Goal: Task Accomplishment & Management: Complete application form

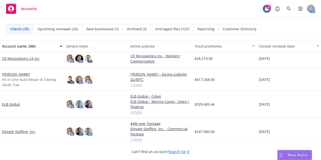
scroll to position [210, 0]
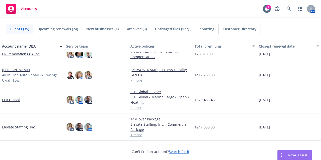
click at [13, 102] on link "ELB Global" at bounding box center [11, 99] width 18 height 5
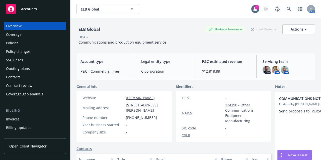
click at [126, 20] on div "ELB Global Business Insurance Total Rewards Actions DBA: - Communications and p…" at bounding box center [195, 33] width 238 height 31
click at [40, 52] on div "Policy changes" at bounding box center [35, 52] width 58 height 8
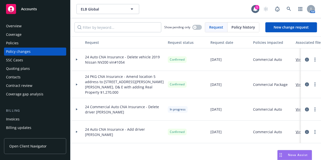
click at [77, 56] on div at bounding box center [76, 59] width 13 height 23
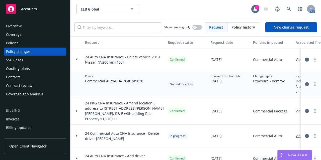
click at [76, 59] on icon at bounding box center [77, 60] width 2 height 2
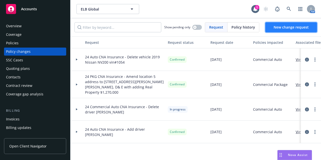
click at [296, 31] on link "New change request" at bounding box center [291, 27] width 52 height 10
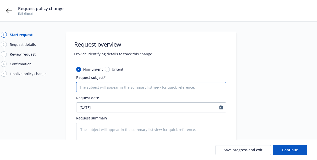
drag, startPoint x: 97, startPoint y: 85, endPoint x: 78, endPoint y: 86, distance: 18.3
click at [78, 86] on input "Request subject*" at bounding box center [151, 87] width 150 height 10
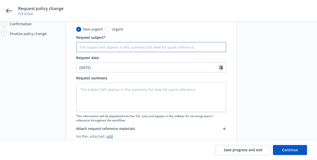
scroll to position [39, 0]
type textarea "x"
type input "E"
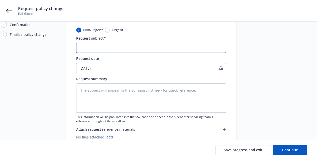
type textarea "x"
type input "En"
type textarea "x"
type input "End"
type textarea "x"
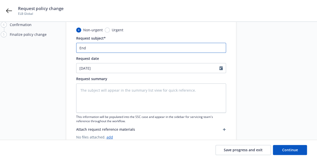
type input "Endo"
type textarea "x"
type input "Endor"
type textarea "x"
type input "Endors"
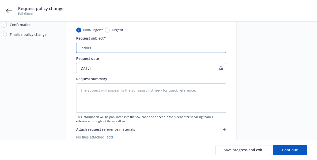
type textarea "x"
type input "Endorse"
type textarea "x"
type input "Endorsem"
type textarea "x"
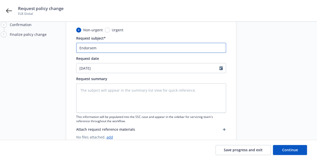
type input "Endorseme"
type textarea "x"
type input "Endorsemen"
type textarea "x"
type input "Endorsement"
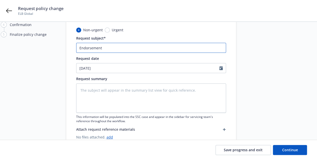
type textarea "x"
type input "Endorsement"
type textarea "x"
type input "Endorsement 4"
type textarea "x"
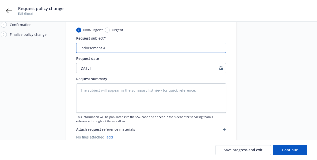
type input "Endorsement 46"
type textarea "x"
type input "Endorsement 46,"
type textarea "x"
type input "Endorsement 46,"
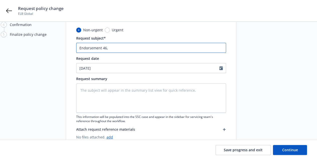
type textarea "x"
type input "Endorsement 46, 4"
type textarea "x"
type input "Endorsement 46, 47"
type textarea "x"
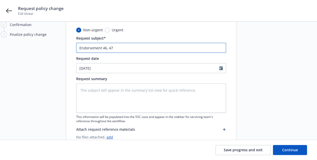
type input "Endorsement 46, 47"
type textarea "x"
type input "Endorsement 46, 47 a"
type textarea "x"
type input "Endorsement 46, 47 an"
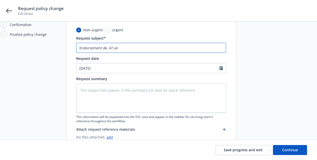
type textarea "x"
type input "Endorsement 46, 47 and"
type textarea "x"
type input "Endorsement 46, 47 and"
type textarea "x"
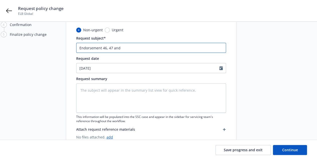
type input "Endorsement 46, 47 and 4"
type textarea "x"
type input "Endorsement 46, 47 and 48"
type textarea "x"
click at [223, 70] on div at bounding box center [222, 68] width 7 height 10
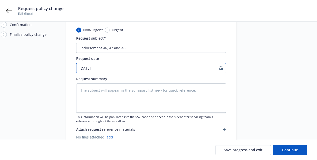
click at [220, 66] on icon "Calendar" at bounding box center [221, 68] width 4 height 4
select select "8"
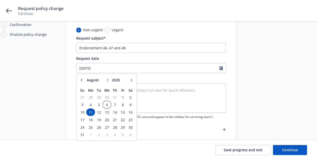
click at [105, 103] on span "6" at bounding box center [106, 105] width 7 height 6
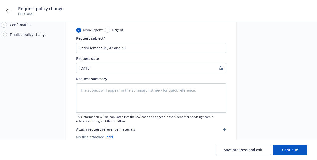
type textarea "x"
type input "08/06/2025"
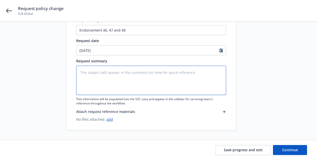
click at [89, 74] on textarea at bounding box center [151, 80] width 150 height 29
paste textarea "46 AMENDMENT OF FORMS AND ENDORSEMENTS SCHEDULE ADDITION OR DELETION OF ENDORSE…"
type textarea "x"
type textarea "46 AMENDMENT OF FORMS AND ENDORSEMENTS SCHEDULE ADDITION OR DELETION OF ENDORSE…"
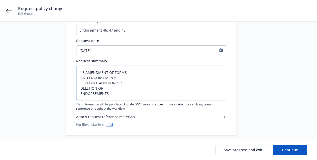
click at [85, 71] on textarea "46 AMENDMENT OF FORMS AND ENDORSEMENTS SCHEDULE ADDITION OR DELETION OF ENDORSE…" at bounding box center [151, 83] width 150 height 35
click at [80, 77] on textarea "46 AMENDMENT OF FORMS AND ENDORSEMENTS SCHEDULE ADDITION OR DELETION OF ENDORSE…" at bounding box center [151, 83] width 150 height 35
type textarea "x"
type textarea "46 AMENDMENT OF FORMSAND ENDORSEMENTS SCHEDULE ADDITION OR DELETION OF ENDORSEM…"
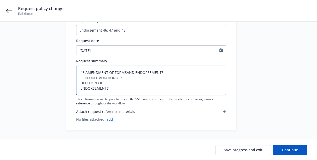
type textarea "x"
type textarea "46 AMENDMENT OF FORMS AND ENDORSEMENTS SCHEDULE ADDITION OR DELETION OF ENDORSE…"
click at [80, 76] on textarea "46 AMENDMENT OF FORMS AND ENDORSEMENTS SCHEDULE ADDITION OR DELETION OF ENDORSE…" at bounding box center [151, 80] width 150 height 29
type textarea "x"
type textarea "46 AMENDMENT OF FORMS AND ENDORSEMENTS SCHEDULE ADDITION OR DELETION OF ENDORSE…"
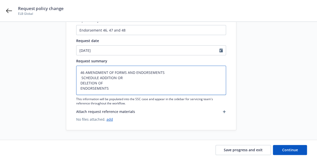
type textarea "x"
type textarea "46 AMENDMENT OF FORMS AND ENDORSEMENTS SCHEDULE ADDITION OR DELETION OF ENDORSE…"
type textarea "x"
type textarea "46 AMENDMENT OF FORMS AND ENDORSEMENTSSCHEDULE ADDITION OR DELETION OF ENDORSEM…"
type textarea "x"
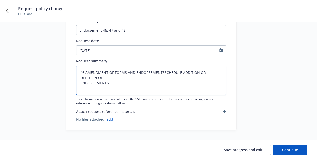
type textarea "46 AMENDMENT OF FORMS AND ENDORSEMENTS SCHEDULE ADDITION OR DELETION OF ENDORSE…"
click at [80, 76] on textarea "46 AMENDMENT OF FORMS AND ENDORSEMENTS SCHEDULE ADDITION OR DELETION OF ENDORSE…" at bounding box center [151, 80] width 150 height 29
type textarea "x"
type textarea "46 AMENDMENT OF FORMS AND ENDORSEMENTS SCHEDULE ADDITION ORDELETION OF ENDORSEM…"
type textarea "x"
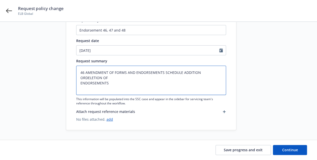
type textarea "46 AMENDMENT OF FORMS AND ENDORSEMENTS SCHEDULE ADDITION OR DELETION OF ENDORSE…"
click at [80, 76] on textarea "46 AMENDMENT OF FORMS AND ENDORSEMENTS SCHEDULE ADDITION OR DELETION OF ENDORSE…" at bounding box center [151, 80] width 150 height 29
type textarea "x"
type textarea "46 AMENDMENT OF FORMS AND ENDORSEMENTS SCHEDULE ADDITION OR DELETIONOF ENDORSEM…"
type textarea "x"
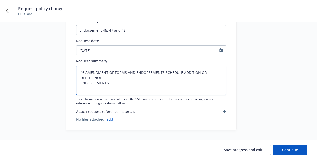
type textarea "46 AMENDMENT OF FORMS AND ENDORSEMENTS SCHEDULE ADDITION OR DELETION OF ENDORSE…"
click at [80, 76] on textarea "46 AMENDMENT OF FORMS AND ENDORSEMENTS SCHEDULE ADDITION OR DELETION OF ENDORSE…" at bounding box center [151, 80] width 150 height 29
type textarea "x"
type textarea "46 AMENDMENT OF FORMS AND ENDORSEMENTS SCHEDULE ADDITION OR DELETIONOF ENDORSEM…"
type textarea "x"
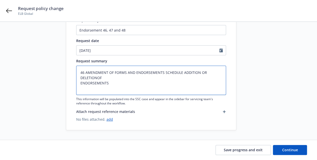
type textarea "46 AMENDMENT OF FORMS AND ENDORSEMENTS SCHEDULE ADDITION OR DELETION OF ENDORSE…"
click at [80, 81] on textarea "46 AMENDMENT OF FORMS AND ENDORSEMENTS SCHEDULE ADDITION OR DELETION OF ENDORSE…" at bounding box center [151, 80] width 150 height 29
type textarea "x"
type textarea "46 AMENDMENT OF FORMS AND ENDORSEMENTS SCHEDULE ADDITION OR DELETION OFENDORSEM…"
type textarea "x"
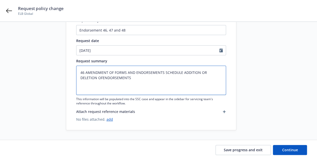
type textarea "46 AMENDMENT OF FORMS AND ENDORSEMENTS SCHEDULE ADDITION OR DELETION OF ENDORSE…"
click at [84, 73] on textarea "46 AMENDMENT OF FORMS AND ENDORSEMENTS SCHEDULE ADDITION OR DELETION OF ENDORSE…" at bounding box center [151, 80] width 150 height 29
type textarea "x"
type textarea "46 AMENDMENT OF FORMS AND ENDORSEMENTS SCHEDULE ADDITION OR DELETION OF ENDORSE…"
type textarea "x"
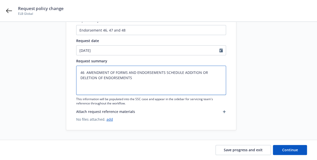
type textarea "46 - AMENDMENT OF FORMS AND ENDORSEMENTS SCHEDULE ADDITION OR DELETION OF ENDOR…"
click at [135, 79] on textarea "46 - AMENDMENT OF FORMS AND ENDORSEMENTS SCHEDULE ADDITION OR DELETION OF ENDOR…" at bounding box center [151, 80] width 150 height 29
type textarea "x"
type textarea "46 - AMENDMENT OF FORMS AND ENDORSEMENTS SCHEDULE ADDITION OR DELETION OF ENDOR…"
paste textarea "47 WAIVER OF TRANSFER OF RIGHTS OF RECOVERY AGAINST OTHERS TO US (WAIVER OF SUB…"
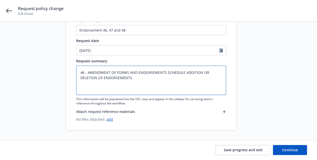
type textarea "x"
type textarea "46 - AMENDMENT OF FORMS AND ENDORSEMENTS SCHEDULE ADDITION OR DELETION OF ENDOR…"
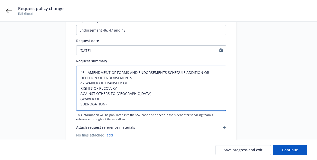
click at [85, 82] on textarea "46 - AMENDMENT OF FORMS AND ENDORSEMENTS SCHEDULE ADDITION OR DELETION OF ENDOR…" at bounding box center [151, 88] width 150 height 45
type textarea "x"
type textarea "46 - AMENDMENT OF FORMS AND ENDORSEMENTS SCHEDULE ADDITION OR DELETION OF ENDOR…"
type textarea "x"
type textarea "46 - AMENDMENT OF FORMS AND ENDORSEMENTS SCHEDULE ADDITION OR DELETION OF ENDOR…"
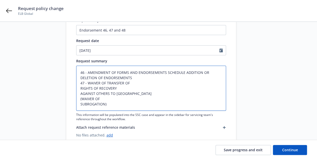
click at [80, 88] on textarea "46 - AMENDMENT OF FORMS AND ENDORSEMENTS SCHEDULE ADDITION OR DELETION OF ENDOR…" at bounding box center [151, 88] width 150 height 45
type textarea "x"
type textarea "46 - AMENDMENT OF FORMS AND ENDORSEMENTS SCHEDULE ADDITION OR DELETION OF ENDOR…"
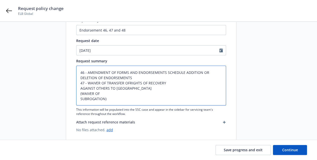
type textarea "x"
type textarea "46 - AMENDMENT OF FORMS AND ENDORSEMENTS SCHEDULE ADDITION OR DELETION OF ENDOR…"
click at [80, 89] on textarea "46 - AMENDMENT OF FORMS AND ENDORSEMENTS SCHEDULE ADDITION OR DELETION OF ENDOR…" at bounding box center [151, 86] width 150 height 40
type textarea "x"
type textarea "46 - AMENDMENT OF FORMS AND ENDORSEMENTS SCHEDULE ADDITION OR DELETION OF ENDOR…"
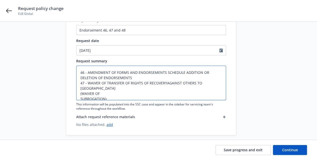
type textarea "x"
type textarea "46 - AMENDMENT OF FORMS AND ENDORSEMENTS SCHEDULE ADDITION OR DELETION OF ENDOR…"
click at [80, 87] on textarea "46 - AMENDMENT OF FORMS AND ENDORSEMENTS SCHEDULE ADDITION OR DELETION OF ENDOR…" at bounding box center [151, 83] width 150 height 35
type textarea "x"
type textarea "46 - AMENDMENT OF FORMS AND ENDORSEMENTS SCHEDULE ADDITION OR DELETION OF ENDOR…"
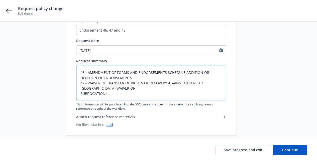
type textarea "x"
type textarea "46 - AMENDMENT OF FORMS AND ENDORSEMENTS SCHEDULE ADDITION OR DELETION OF ENDOR…"
click at [80, 93] on textarea "46 - AMENDMENT OF FORMS AND ENDORSEMENTS SCHEDULE ADDITION OR DELETION OF ENDOR…" at bounding box center [151, 83] width 150 height 35
type textarea "x"
type textarea "46 - AMENDMENT OF FORMS AND ENDORSEMENTS SCHEDULE ADDITION OR DELETION OF ENDOR…"
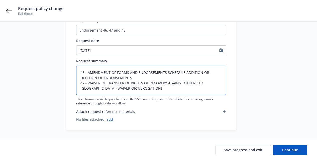
type textarea "x"
type textarea "46 - AMENDMENT OF FORMS AND ENDORSEMENTS SCHEDULE ADDITION OR DELETION OF ENDOR…"
click at [92, 92] on textarea "46 - AMENDMENT OF FORMS AND ENDORSEMENTS SCHEDULE ADDITION OR DELETION OF ENDOR…" at bounding box center [151, 80] width 150 height 29
click at [115, 87] on textarea "46 - AMENDMENT OF FORMS AND ENDORSEMENTS SCHEDULE ADDITION OR DELETION OF ENDOR…" at bounding box center [151, 80] width 150 height 29
type textarea "x"
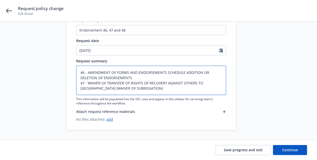
type textarea "46 - AMENDMENT OF FORMS AND ENDORSEMENTS SCHEDULE ADDITION OR DELETION OF ENDOR…"
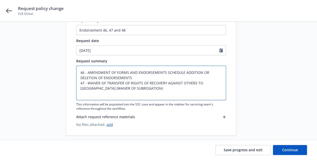
paste textarea "48 DESIGNATED INSURED FOR COVERED AUTOS LIABILITY COVERAGE"
type textarea "x"
type textarea "46 - AMENDMENT OF FORMS AND ENDORSEMENTS SCHEDULE ADDITION OR DELETION OF ENDOR…"
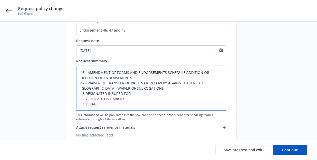
click at [85, 92] on textarea "46 - AMENDMENT OF FORMS AND ENDORSEMENTS SCHEDULE ADDITION OR DELETION OF ENDOR…" at bounding box center [151, 88] width 150 height 45
type textarea "x"
type textarea "46 - AMENDMENT OF FORMS AND ENDORSEMENTS SCHEDULE ADDITION OR DELETION OF ENDOR…"
type textarea "x"
type textarea "46 - AMENDMENT OF FORMS AND ENDORSEMENTS SCHEDULE ADDITION OR DELETION OF ENDOR…"
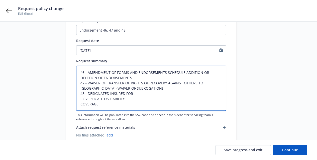
click at [80, 97] on textarea "46 - AMENDMENT OF FORMS AND ENDORSEMENTS SCHEDULE ADDITION OR DELETION OF ENDOR…" at bounding box center [151, 88] width 150 height 45
type textarea "x"
type textarea "46 - AMENDMENT OF FORMS AND ENDORSEMENTS SCHEDULE ADDITION OR DELETION OF ENDOR…"
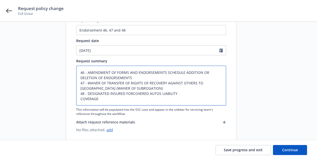
type textarea "x"
type textarea "46 - AMENDMENT OF FORMS AND ENDORSEMENTS SCHEDULE ADDITION OR DELETION OF ENDOR…"
click at [80, 98] on textarea "46 - AMENDMENT OF FORMS AND ENDORSEMENTS SCHEDULE ADDITION OR DELETION OF ENDOR…" at bounding box center [151, 86] width 150 height 40
type textarea "x"
type textarea "46 - AMENDMENT OF FORMS AND ENDORSEMENTS SCHEDULE ADDITION OR DELETION OF ENDOR…"
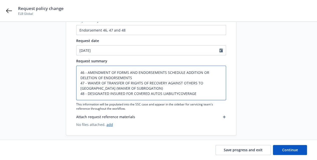
type textarea "x"
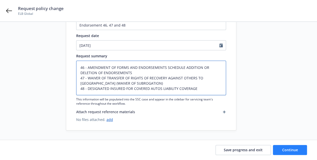
type textarea "46 - AMENDMENT OF FORMS AND ENDORSEMENTS SCHEDULE ADDITION OR DELETION OF ENDOR…"
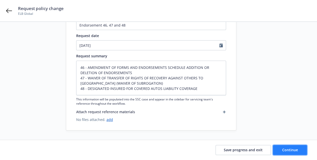
click at [282, 147] on span "Continue" at bounding box center [290, 149] width 16 height 5
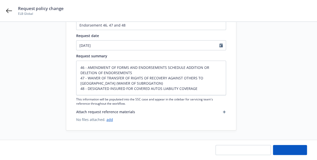
type textarea "x"
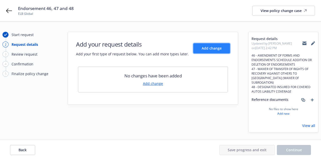
click at [221, 48] on span "Add change" at bounding box center [211, 48] width 20 height 5
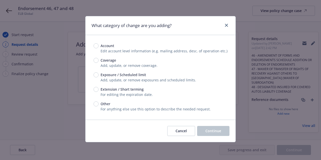
click at [105, 60] on span "Coverage" at bounding box center [108, 60] width 16 height 5
click at [98, 60] on input "Coverage" at bounding box center [95, 60] width 5 height 5
radio input "true"
click at [209, 132] on span "Continue" at bounding box center [213, 130] width 16 height 5
type textarea "x"
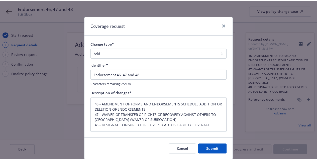
scroll to position [16, 0]
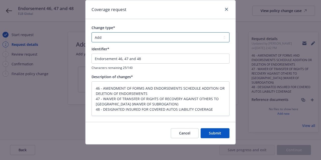
click at [203, 40] on select "Add Audit Change Remove" at bounding box center [160, 37] width 138 height 10
select select "CHANGE"
click at [91, 32] on select "Add Audit Change Remove" at bounding box center [160, 37] width 138 height 10
click at [197, 37] on select "Add Audit Change Remove" at bounding box center [160, 37] width 138 height 10
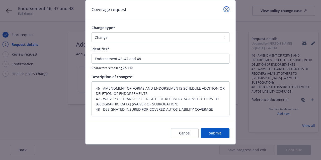
click at [225, 10] on icon "close" at bounding box center [226, 9] width 3 height 3
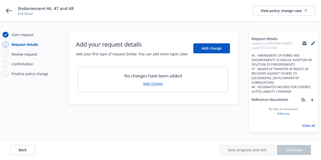
click at [211, 136] on div "Start request 2 Request details 3 Review request 4 Confirmation 5 Finalize poli…" at bounding box center [160, 92] width 321 height 141
click at [23, 34] on div "Start request" at bounding box center [23, 34] width 22 height 5
click at [29, 150] on button "Back" at bounding box center [22, 150] width 25 height 10
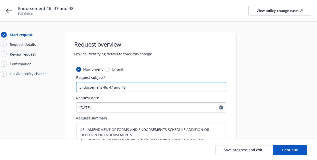
drag, startPoint x: 133, startPoint y: 85, endPoint x: 103, endPoint y: 87, distance: 30.6
click at [103, 87] on input "Endorsement 46, 47 and 48" at bounding box center [151, 87] width 150 height 10
type textarea "x"
type input "Endorsement -"
type textarea "x"
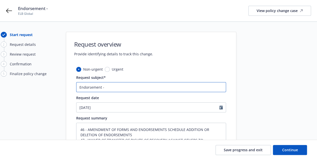
type input "Endorsement -"
paste input "CALIFORNIA STATE UNIVERSITY, LOS ANGELES"
type textarea "x"
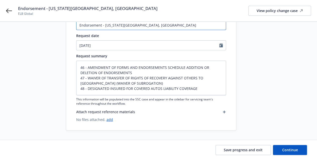
scroll to position [62, 0]
type input "Endorsement - CALIFORNIA STATE UNIVERSITY, LOS ANGELES"
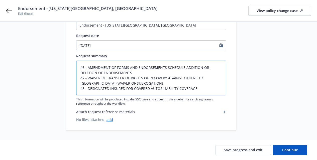
drag, startPoint x: 135, startPoint y: 70, endPoint x: 77, endPoint y: 66, distance: 58.7
click at [77, 66] on textarea "46 - AMENDMENT OF FORMS AND ENDORSEMENTS SCHEDULE ADDITION OR DELETION OF ENDOR…" at bounding box center [151, 78] width 150 height 35
type textarea "x"
type textarea "47 - WAIVER OF TRANSFER OF RIGHTS OF RECOVERY AGAINST OTHERS TO US (WAIVER OF S…"
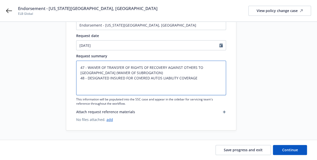
scroll to position [57, 0]
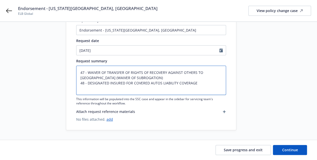
paste textarea "CALIFORNIA STATE UNIVERSITY, LOS ANGELES"
type textarea "x"
type textarea "CALIFORNIA STATE UNIVERSITY, LOS ANGELES 47 - WAIVER OF TRANSFER OF RIGHTS OF R…"
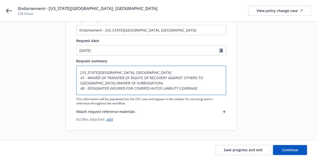
click at [84, 78] on textarea "CALIFORNIA STATE UNIVERSITY, LOS ANGELES 47 - WAIVER OF TRANSFER OF RIGHTS OF R…" at bounding box center [151, 80] width 150 height 29
type textarea "x"
type textarea "CALIFORNIA STATE UNIVERSITY, LOS ANGELES 47- WAIVER OF TRANSFER OF RIGHTS OF RE…"
type textarea "x"
type textarea "CALIFORNIA STATE UNIVERSITY, LOS ANGELES 4- WAIVER OF TRANSFER OF RIGHTS OF REC…"
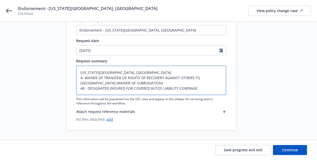
type textarea "x"
type textarea "CALIFORNIA STATE UNIVERSITY, LOS ANGELES - WAIVER OF TRANSFER OF RIGHTS OF RECO…"
click at [85, 88] on textarea "CALIFORNIA STATE UNIVERSITY, LOS ANGELES - WAIVER OF TRANSFER OF RIGHTS OF RECO…" at bounding box center [151, 80] width 150 height 29
type textarea "x"
type textarea "CALIFORNIA STATE UNIVERSITY, LOS ANGELES - WAIVER OF TRANSFER OF RIGHTS OF RECO…"
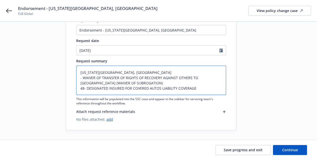
type textarea "x"
type textarea "CALIFORNIA STATE UNIVERSITY, LOS ANGELES - WAIVER OF TRANSFER OF RIGHTS OF RECO…"
type textarea "x"
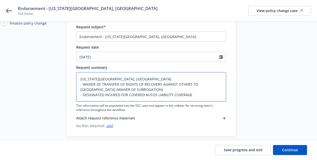
scroll to position [51, 0]
type textarea "CALIFORNIA STATE UNIVERSITY, LOS ANGELES - WAIVER OF TRANSFER OF RIGHTS OF RECO…"
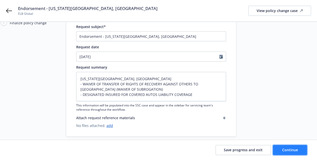
click at [285, 148] on span "Continue" at bounding box center [290, 149] width 16 height 5
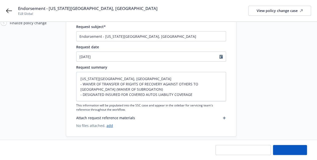
scroll to position [0, 0]
type textarea "x"
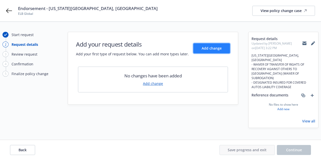
click at [216, 48] on span "Add change" at bounding box center [211, 48] width 20 height 5
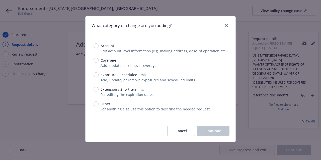
click at [98, 61] on span "Coverage" at bounding box center [107, 60] width 18 height 5
click at [98, 61] on input "Coverage" at bounding box center [95, 60] width 5 height 5
radio input "true"
click at [224, 133] on button "Continue" at bounding box center [213, 131] width 32 height 10
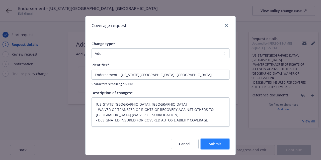
click at [220, 145] on button "Submit" at bounding box center [214, 144] width 29 height 10
type textarea "x"
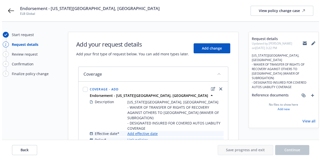
scroll to position [24, 0]
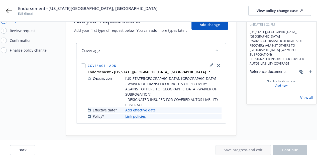
click at [140, 107] on link "Add effective date" at bounding box center [140, 109] width 30 height 5
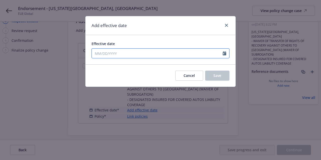
click at [168, 52] on input "Effective date" at bounding box center [157, 54] width 131 height 10
select select "8"
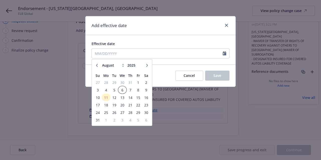
click at [122, 90] on span "6" at bounding box center [121, 90] width 7 height 6
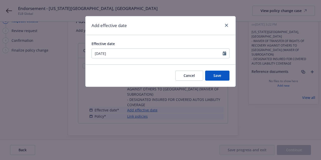
type input "08/06/2025"
click at [212, 77] on button "Save" at bounding box center [217, 76] width 24 height 10
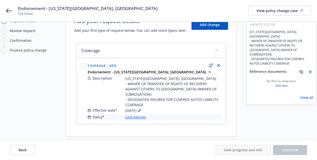
click at [138, 114] on link "Link policies" at bounding box center [135, 116] width 21 height 5
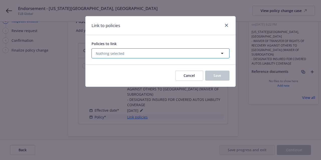
click at [154, 52] on button "Nothing selected" at bounding box center [160, 53] width 138 height 10
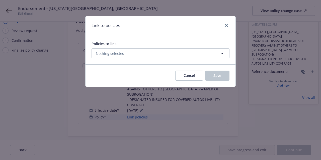
select select "ACTIVE"
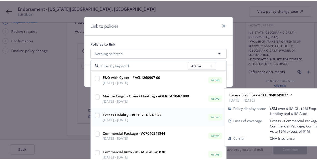
scroll to position [0, 0]
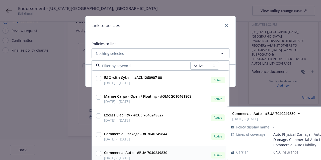
click at [96, 153] on input "checkbox" at bounding box center [98, 153] width 5 height 5
checkbox input "true"
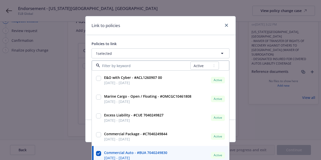
click at [34, 109] on div "Link to policies Policies to link 1 selected All Active Upcoming Expired Cancel…" at bounding box center [160, 80] width 321 height 160
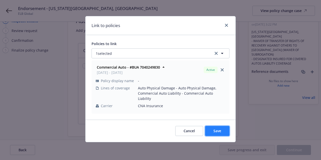
click at [223, 126] on button "Save" at bounding box center [217, 131] width 24 height 10
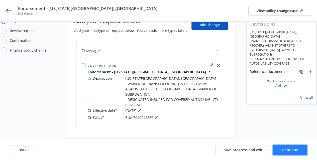
click at [297, 150] on span "Continue" at bounding box center [290, 149] width 16 height 5
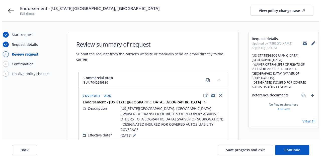
scroll to position [31, 0]
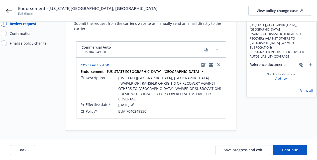
click at [285, 76] on link "Add new" at bounding box center [281, 78] width 12 height 5
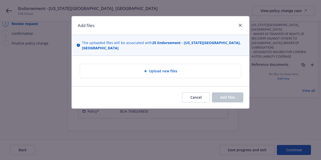
click at [161, 74] on div "Upload new files" at bounding box center [160, 71] width 161 height 14
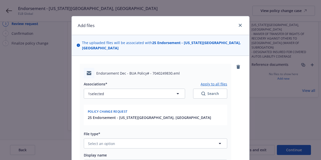
type textarea "x"
click at [251, 108] on div "Add files The uploaded files will be associated with 25 Endorsement - CALIFORNI…" at bounding box center [160, 80] width 321 height 160
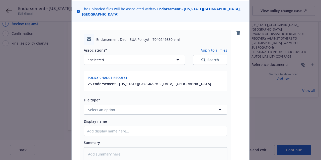
scroll to position [34, 0]
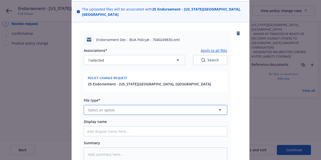
click at [151, 113] on button "Select an option" at bounding box center [155, 110] width 143 height 10
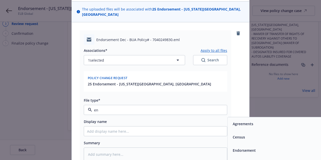
type input "end"
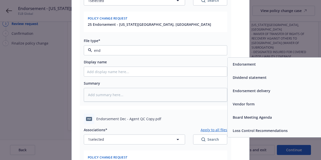
scroll to position [93, 0]
click at [242, 65] on span "Endorsement" at bounding box center [243, 64] width 23 height 5
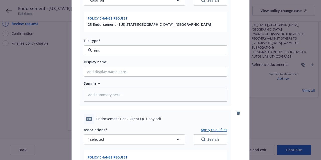
type textarea "x"
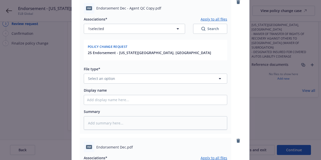
scroll to position [203, 0]
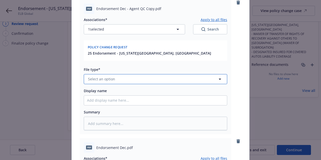
click at [164, 82] on button "Select an option" at bounding box center [155, 79] width 143 height 10
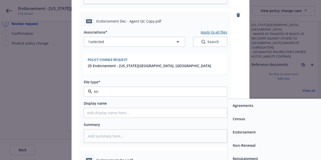
scroll to position [191, 0]
type input "end"
click at [234, 103] on span "Endorsement" at bounding box center [243, 105] width 23 height 5
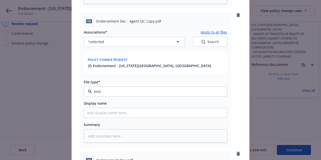
type textarea "x"
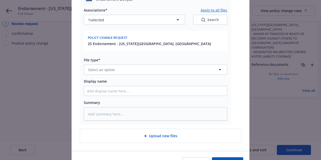
scroll to position [351, 0]
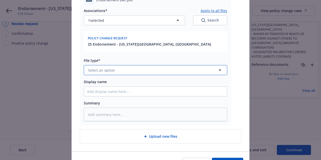
click at [144, 67] on button "Select an option" at bounding box center [155, 70] width 143 height 10
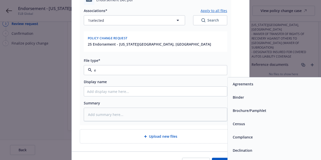
type input "en"
click at [231, 107] on div "Endorsement" at bounding box center [243, 110] width 26 height 7
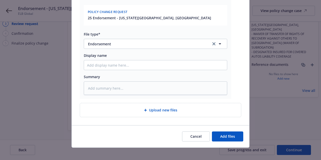
scroll to position [381, 0]
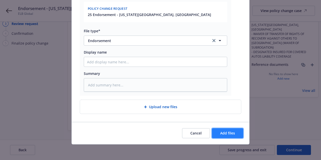
click at [223, 131] on span "Add files" at bounding box center [227, 133] width 15 height 5
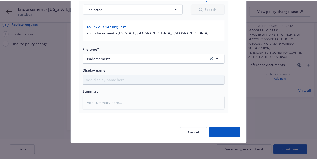
scroll to position [362, 0]
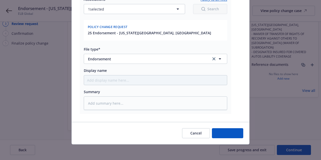
type textarea "x"
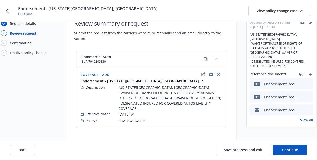
scroll to position [31, 0]
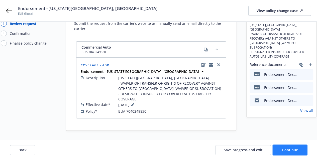
click at [288, 150] on span "Continue" at bounding box center [290, 149] width 16 height 5
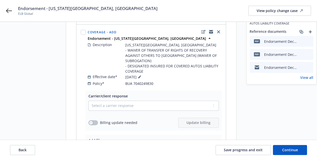
scroll to position [66, 0]
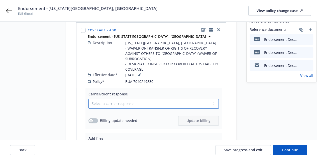
click at [206, 99] on select "Select a carrier response Accepted Accepted with revision No endorsement needed…" at bounding box center [153, 104] width 130 height 10
select select "ACCEPTED"
click at [88, 99] on select "Select a carrier response Accepted Accepted with revision No endorsement needed…" at bounding box center [153, 104] width 130 height 10
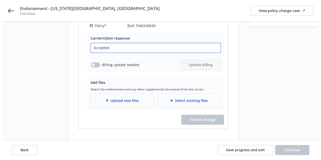
scroll to position [121, 0]
click at [120, 98] on span "Upload new files" at bounding box center [122, 100] width 28 height 5
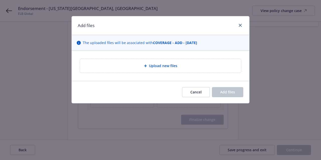
click at [142, 60] on div "Upload new files" at bounding box center [160, 66] width 161 height 14
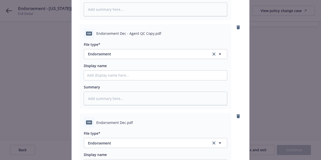
scroll to position [226, 0]
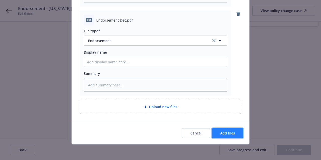
click at [225, 134] on span "Add files" at bounding box center [227, 133] width 15 height 5
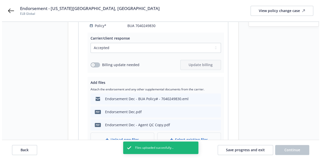
scroll to position [161, 0]
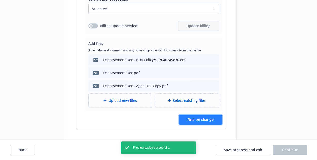
click at [191, 115] on button "Finalize change" at bounding box center [200, 120] width 43 height 10
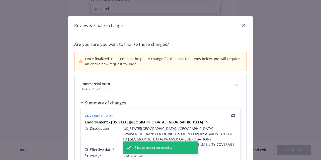
scroll to position [53, 0]
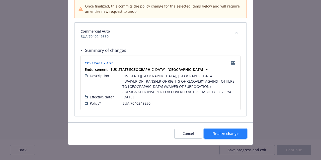
click at [216, 136] on button "Finalize change" at bounding box center [225, 134] width 43 height 10
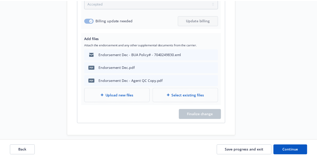
scroll to position [160, 0]
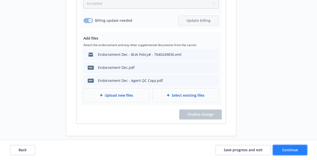
click at [282, 148] on span "Continue" at bounding box center [290, 149] width 16 height 5
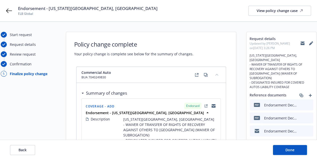
scroll to position [46, 0]
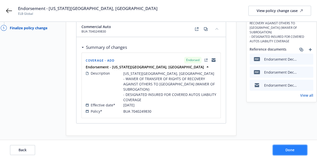
click at [287, 149] on span "Done" at bounding box center [289, 149] width 9 height 5
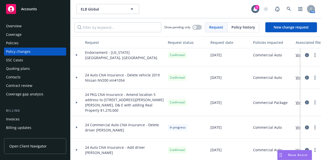
scroll to position [4, 0]
click at [76, 76] on div at bounding box center [76, 78] width 13 height 23
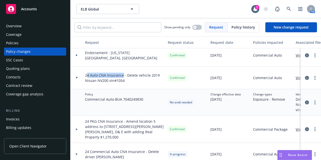
drag, startPoint x: 122, startPoint y: 75, endPoint x: 88, endPoint y: 73, distance: 33.9
click at [87, 75] on span "24 Auto CNA Insurance - Delete vehicle 2019 Nissan NV200 vin#1054" at bounding box center [124, 78] width 79 height 11
click at [116, 75] on span "24 Auto CNA Insurance - Delete vehicle 2019 Nissan NV200 vin#1054" at bounding box center [124, 78] width 79 height 11
drag, startPoint x: 122, startPoint y: 74, endPoint x: 84, endPoint y: 73, distance: 37.6
click at [84, 73] on div "24 Auto CNA Insurance - Delete vehicle 2019 Nissan NV200 vin#1054" at bounding box center [124, 78] width 83 height 23
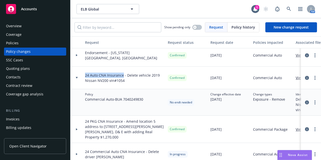
copy span "24 Auto CNA Insurance"
click at [40, 41] on div "Policies" at bounding box center [35, 43] width 58 height 8
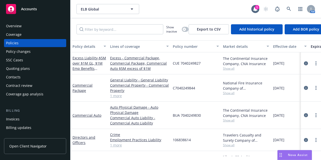
click at [44, 53] on div "Policy changes" at bounding box center [35, 52] width 58 height 8
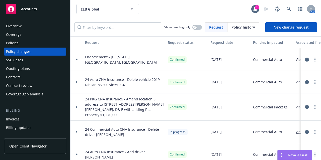
click at [307, 63] on div at bounding box center [310, 59] width 20 height 23
click at [312, 59] on link "more" at bounding box center [315, 60] width 6 height 6
click at [305, 61] on icon "circleInformation" at bounding box center [307, 60] width 4 height 4
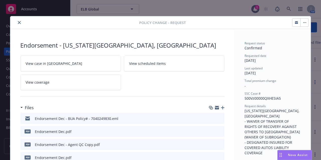
click at [303, 23] on button "button" at bounding box center [304, 23] width 8 height 8
click at [250, 31] on div "Request status Confirmed Requested date 08/06/2025 Last updated 08/11/2025 Tota…" at bounding box center [272, 126] width 76 height 195
click at [19, 24] on button "close" at bounding box center [19, 23] width 6 height 6
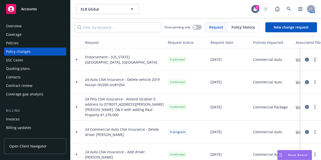
click at [312, 60] on link "more" at bounding box center [315, 60] width 6 height 6
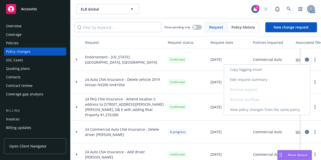
click at [274, 80] on link "Edit request summary" at bounding box center [267, 80] width 86 height 10
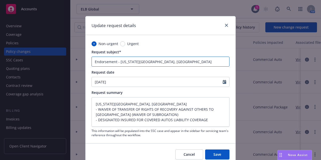
drag, startPoint x: 114, startPoint y: 61, endPoint x: 88, endPoint y: 59, distance: 26.4
click at [88, 59] on div "Non-urgent Urgent Request subject* Endorsement - CALIFORNIA STATE UNIVERSITY, L…" at bounding box center [160, 89] width 150 height 108
paste input "24 Auto CNA Insurance"
type textarea "x"
type input "24 Auto CNA Insurance - CALIFORNIA STATE UNIVERSITY, LOS ANGELES"
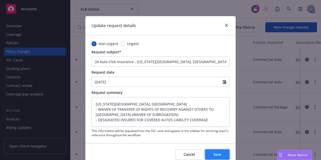
click at [213, 158] on button "Save" at bounding box center [217, 154] width 24 height 10
type textarea "x"
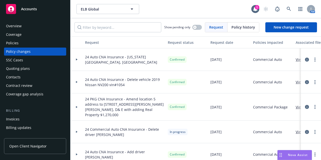
click at [181, 12] on div "ELB Global ELB Global" at bounding box center [163, 9] width 175 height 10
click at [201, 13] on div "ELB Global ELB Global" at bounding box center [163, 9] width 175 height 10
click at [251, 9] on div at bounding box center [255, 9] width 8 height 8
click at [37, 8] on div "Accounts" at bounding box center [35, 9] width 58 height 10
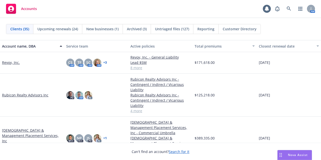
scroll to position [540, 0]
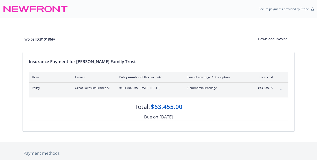
scroll to position [85, 0]
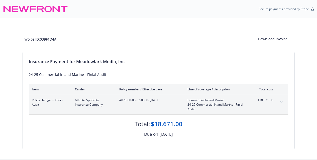
scroll to position [102, 0]
